Goal: Transaction & Acquisition: Register for event/course

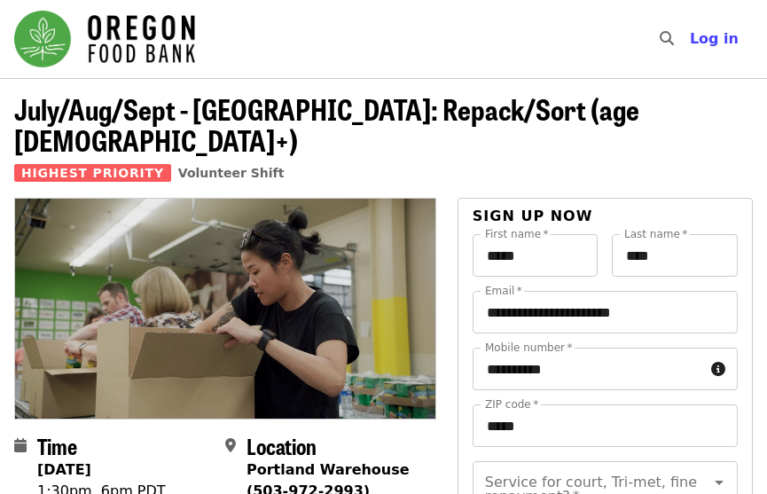
click at [142, 35] on img "Main navigation" at bounding box center [104, 39] width 181 height 57
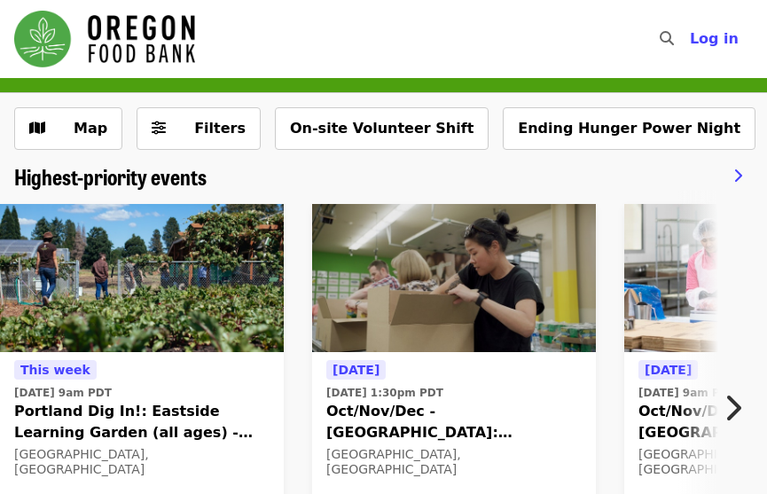
click at [366, 302] on img at bounding box center [454, 278] width 284 height 149
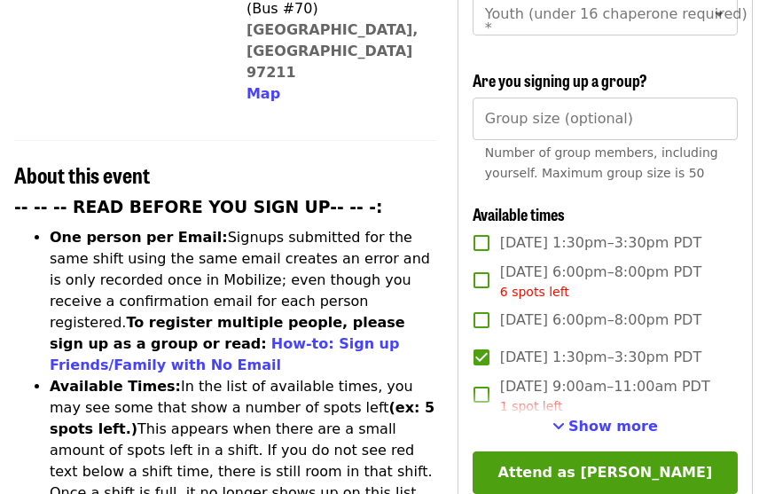
scroll to position [247, 0]
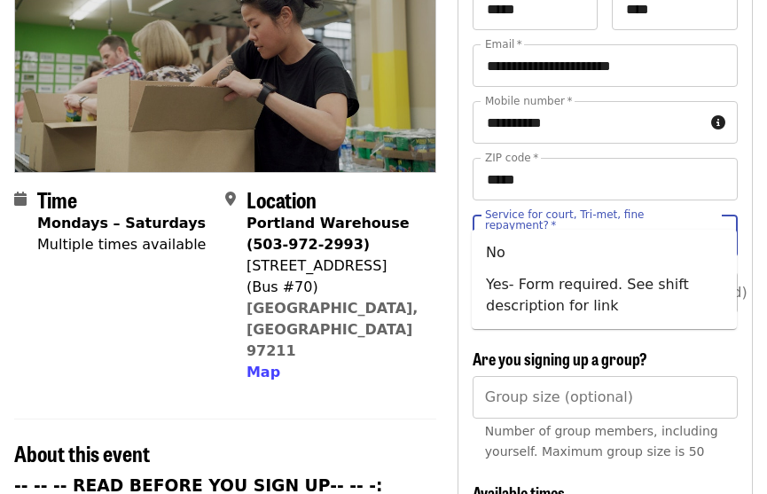
click at [555, 215] on div "Service for court, Tri-met, fine repayment?   * Service for court, Tri-met, fin…" at bounding box center [605, 236] width 265 height 43
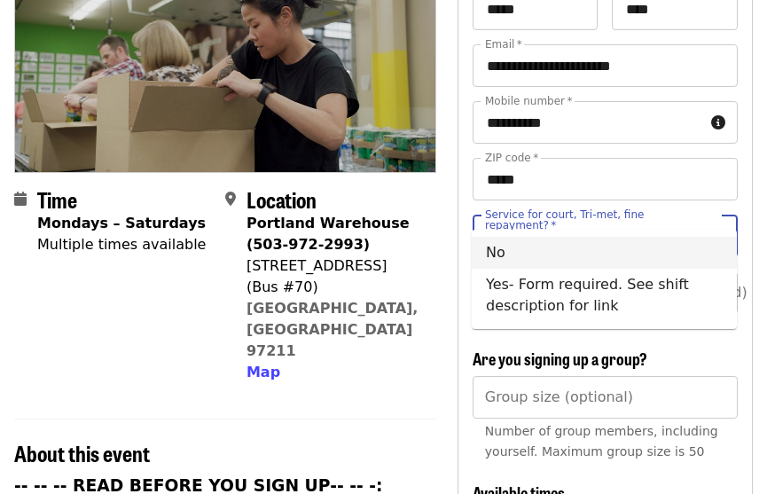
click at [577, 252] on li "No" at bounding box center [604, 253] width 265 height 32
type input "**"
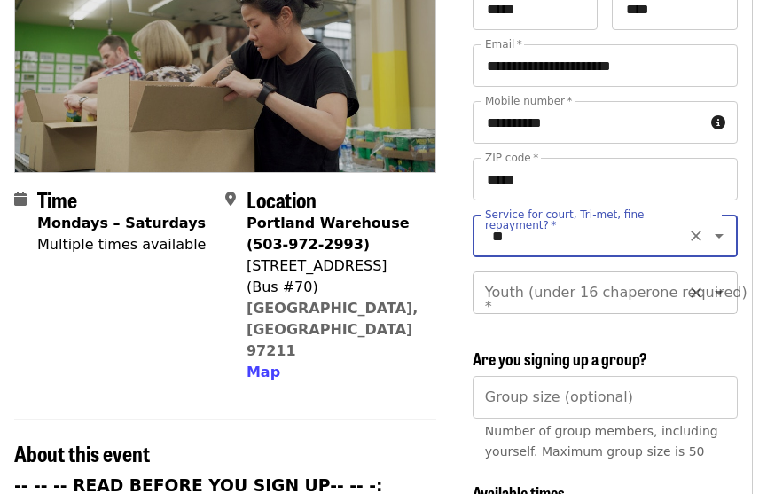
click at [578, 272] on div "Youth (under 16 chaperone required)   * Youth (under 16 chaperone required) *" at bounding box center [605, 292] width 265 height 43
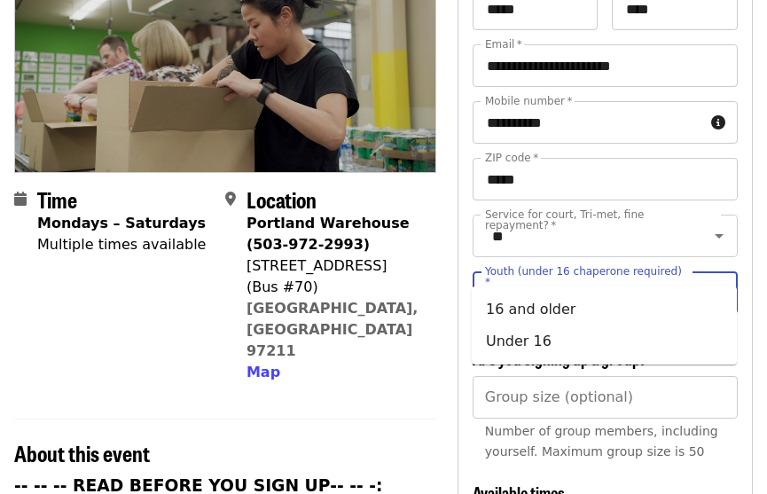
click at [578, 299] on li "16 and older" at bounding box center [604, 310] width 265 height 32
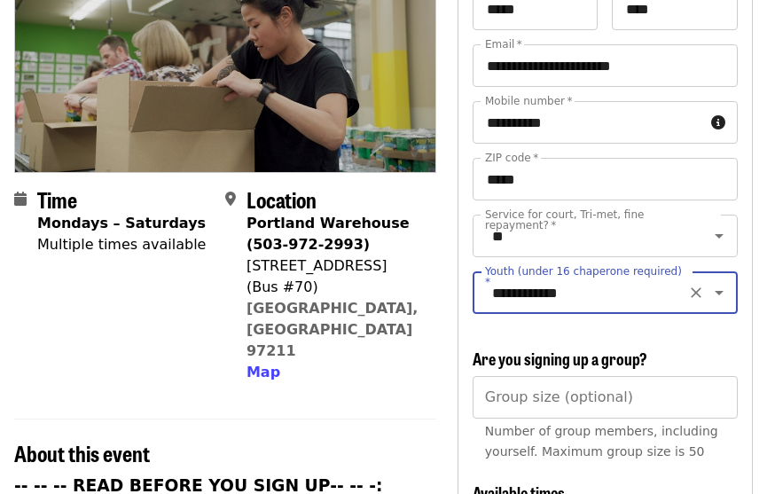
type input "**********"
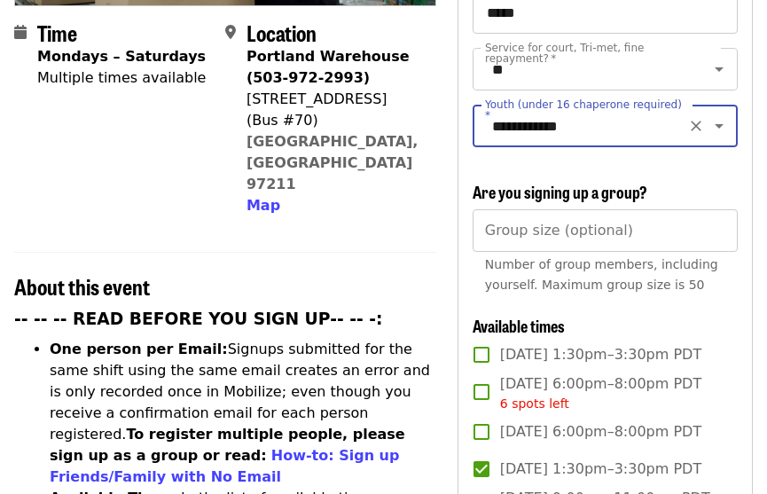
scroll to position [608, 0]
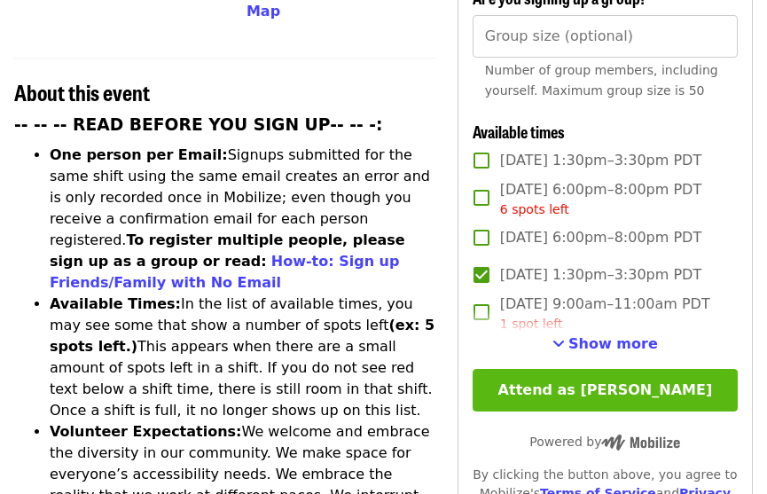
click at [625, 369] on button "Attend as [PERSON_NAME]" at bounding box center [605, 390] width 265 height 43
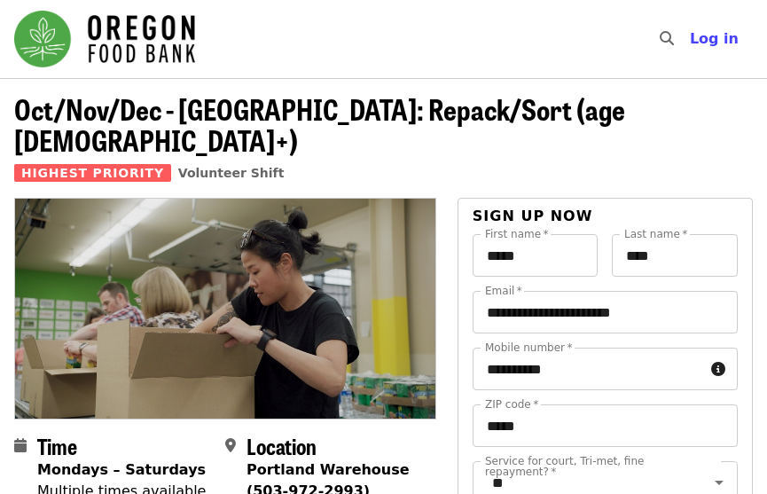
scroll to position [0, 0]
